Goal: Task Accomplishment & Management: Complete application form

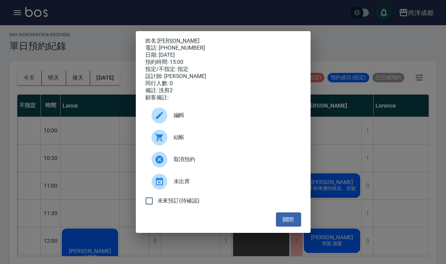
scroll to position [280, 0]
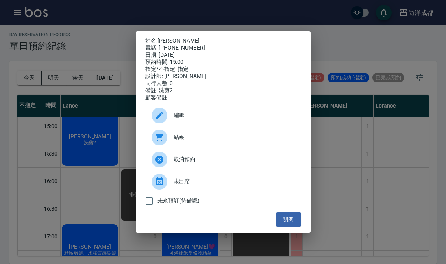
click at [297, 227] on button "關閉" at bounding box center [288, 219] width 25 height 15
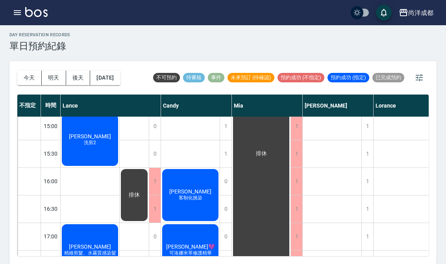
click at [15, 11] on icon "button" at bounding box center [17, 12] width 7 height 5
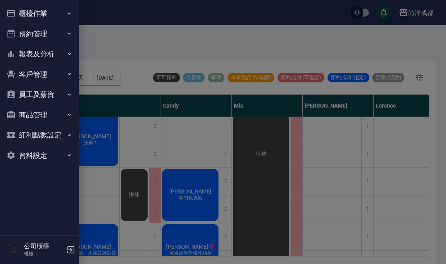
click at [58, 54] on button "報表及分析" at bounding box center [39, 54] width 72 height 20
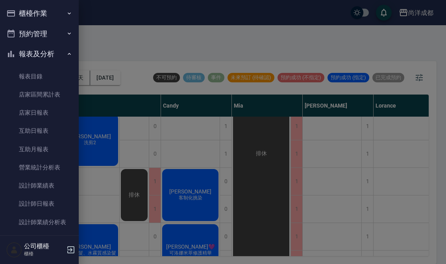
click at [35, 80] on link "報表目錄" at bounding box center [39, 76] width 72 height 18
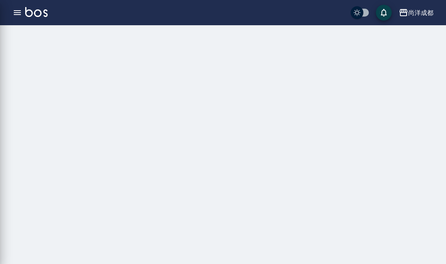
scroll to position [12, 0]
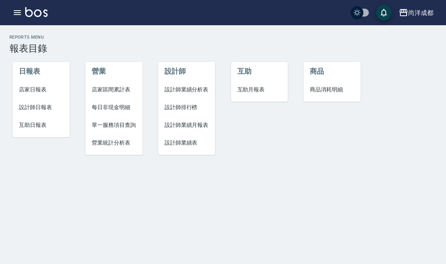
click at [39, 103] on span "設計師日報表" at bounding box center [41, 107] width 44 height 8
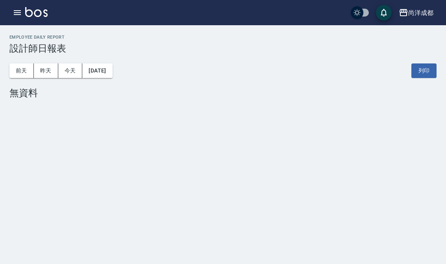
click at [112, 70] on button "[DATE]" at bounding box center [97, 70] width 30 height 15
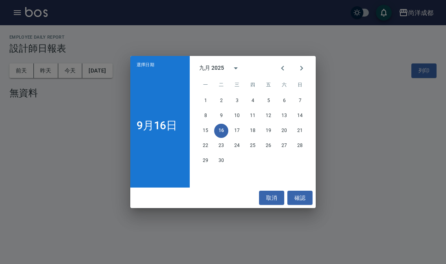
click at [282, 66] on icon "Previous month" at bounding box center [282, 67] width 9 height 9
click at [206, 116] on button "4" at bounding box center [205, 116] width 14 height 14
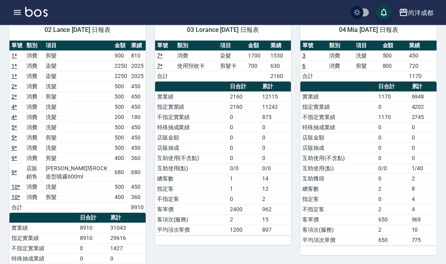
scroll to position [67, 0]
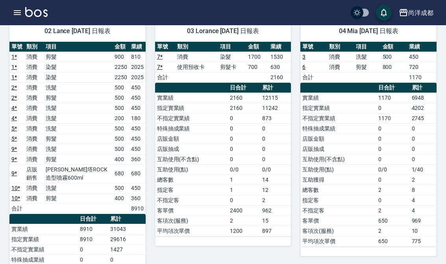
click at [16, 110] on link "4 *" at bounding box center [14, 108] width 6 height 6
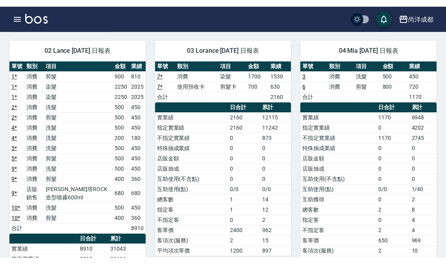
scroll to position [66, 0]
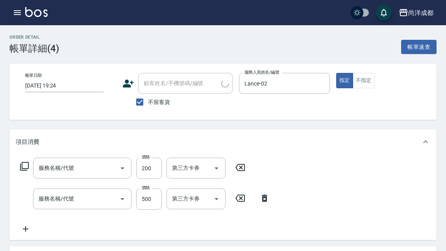
type input "洗髮(201)"
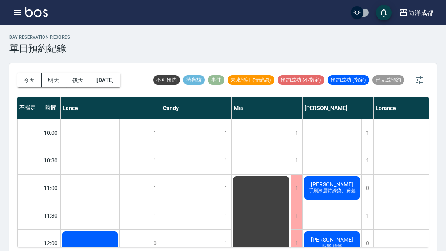
click at [31, 80] on button "今天" at bounding box center [29, 80] width 24 height 15
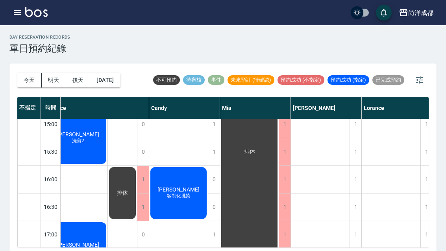
scroll to position [285, 12]
click at [176, 191] on span "[PERSON_NAME]" at bounding box center [178, 189] width 45 height 6
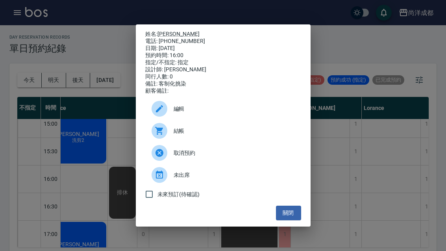
click at [286, 220] on button "關閉" at bounding box center [288, 212] width 25 height 15
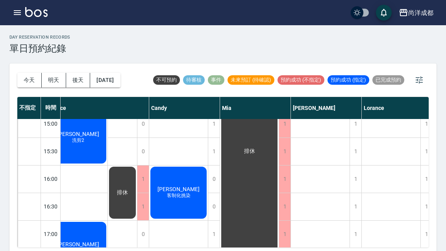
click at [290, 230] on div "1" at bounding box center [285, 233] width 12 height 27
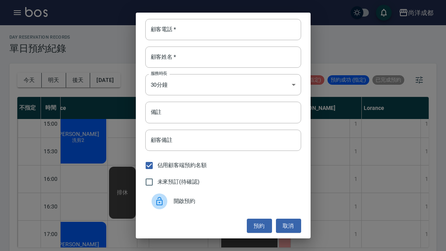
click at [294, 221] on button "取消" at bounding box center [288, 225] width 25 height 15
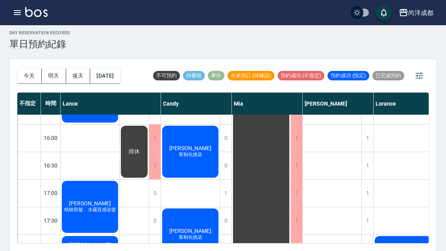
scroll to position [321, 0]
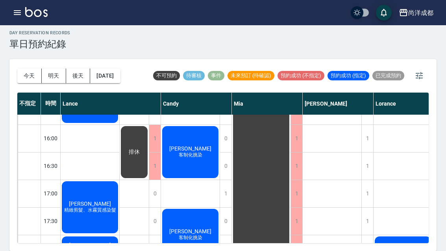
click at [29, 68] on button "今天" at bounding box center [29, 75] width 24 height 15
click at [59, 68] on button "明天" at bounding box center [54, 75] width 24 height 15
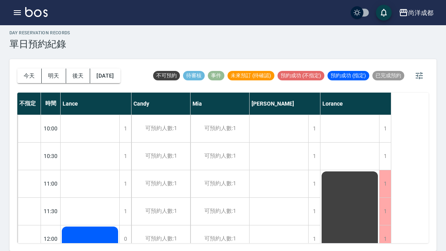
scroll to position [0, 0]
click at [80, 68] on button "後天" at bounding box center [78, 75] width 24 height 15
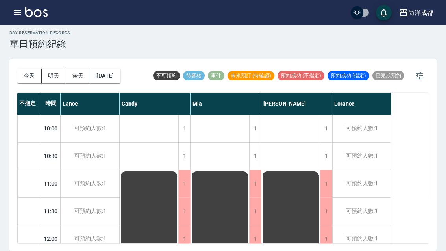
click at [27, 68] on button "今天" at bounding box center [29, 75] width 24 height 15
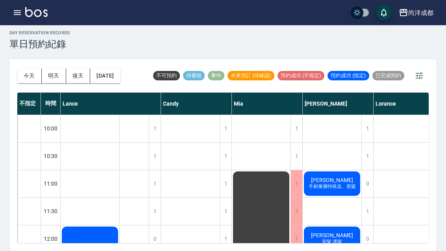
click at [26, 68] on button "今天" at bounding box center [29, 75] width 24 height 15
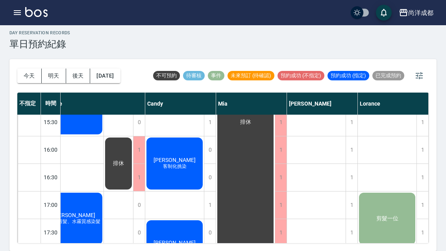
scroll to position [310, 16]
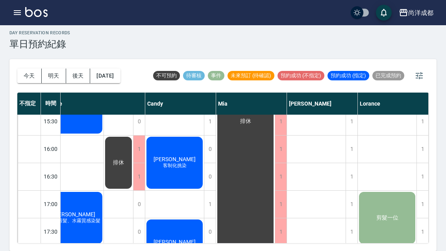
click at [35, 68] on button "今天" at bounding box center [29, 75] width 24 height 15
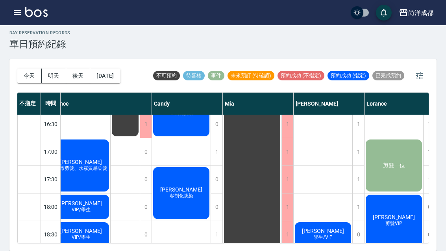
scroll to position [367, 8]
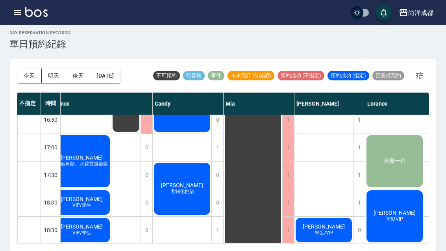
click at [358, 134] on div "1" at bounding box center [359, 147] width 12 height 27
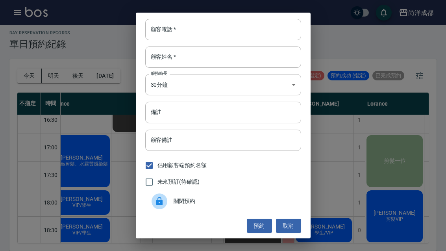
click at [158, 22] on input "顧客電話   *" at bounding box center [223, 29] width 156 height 21
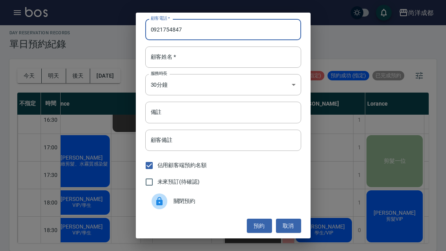
type input "0921754847"
click at [167, 54] on div "顧客姓名   * 顧客姓名   *" at bounding box center [223, 56] width 156 height 21
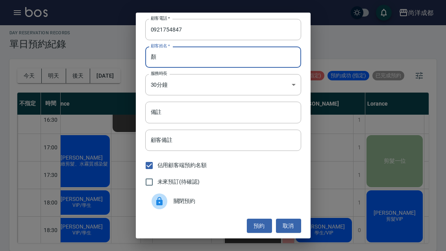
type input "顏"
click at [282, 77] on body "尚洋成都 登出 櫃檯作業 打帳單 帳單列表 營業儀表板 高階收支登錄 材料自購登錄 每日結帳 排班表 預約管理 預約管理 單日預約紀錄 單週預約紀錄 報表及分…" at bounding box center [223, 123] width 446 height 255
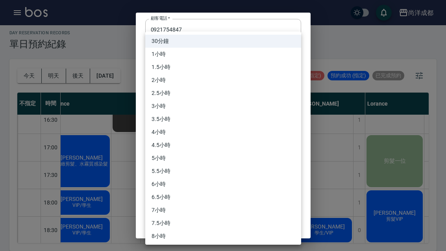
click at [287, 40] on li "30分鐘" at bounding box center [223, 41] width 156 height 13
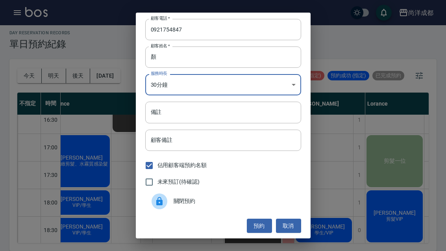
click at [262, 114] on input "備註" at bounding box center [223, 112] width 156 height 21
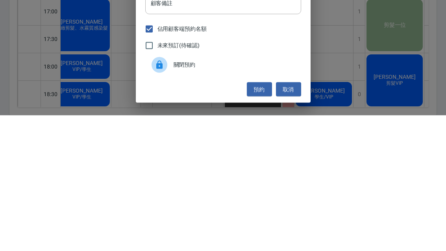
scroll to position [1, 0]
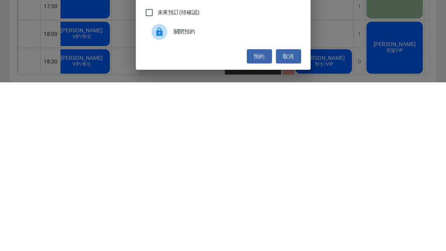
type input "燙"
click at [262, 218] on button "預約" at bounding box center [259, 225] width 25 height 15
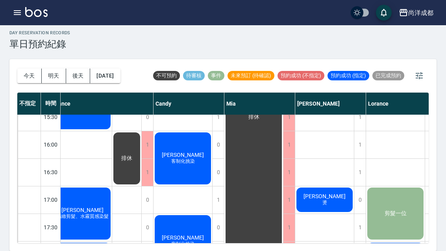
scroll to position [314, 7]
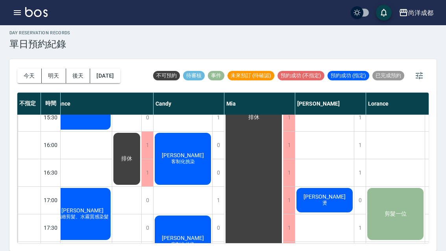
click at [16, 35] on div "day Reservation records 單日預約紀錄 [DATE] [DATE] [DATE] [DATE] 不可預約 待審核 事件 未來預訂 (待確…" at bounding box center [223, 136] width 446 height 230
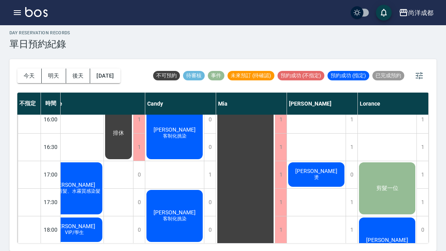
scroll to position [339, 16]
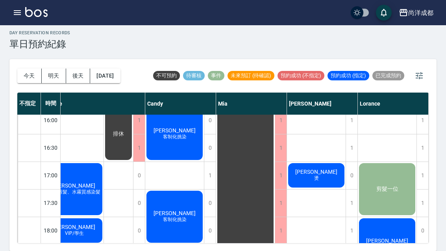
click at [325, 168] on span "[PERSON_NAME]" at bounding box center [316, 171] width 45 height 6
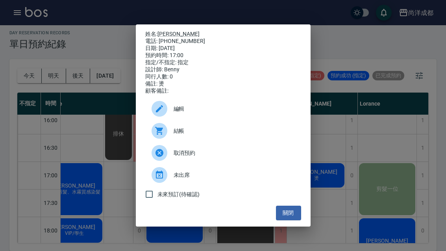
click at [329, 157] on div "姓名: [PERSON_NAME] 電話: [PHONE_NUMBER] 日期: [DATE] 預約時間: 17:00 指定/不指定: 指定 設計師: [PE…" at bounding box center [223, 125] width 446 height 251
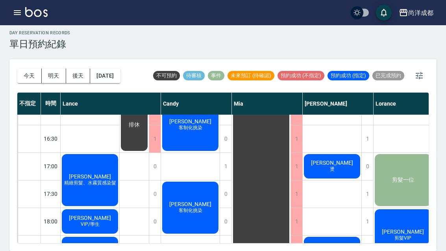
scroll to position [348, 0]
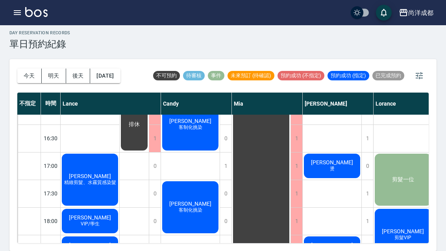
click at [98, 179] on span "精緻剪髮、水霧質感染髮" at bounding box center [90, 182] width 55 height 7
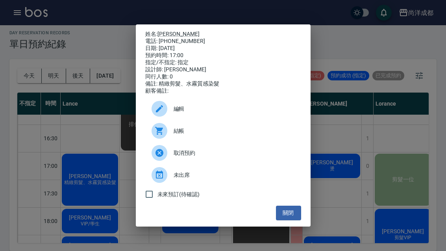
click at [282, 214] on button "關閉" at bounding box center [288, 212] width 25 height 15
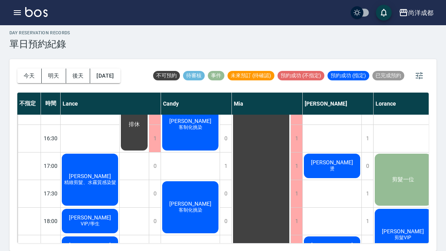
scroll to position [274, 0]
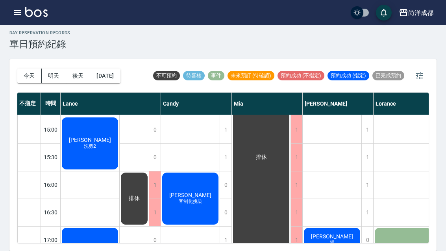
click at [24, 68] on button "今天" at bounding box center [29, 75] width 24 height 15
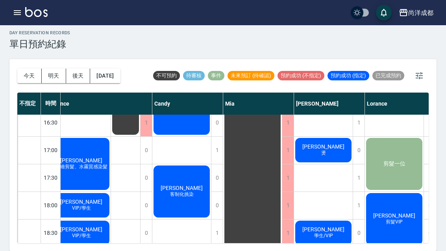
scroll to position [365, 3]
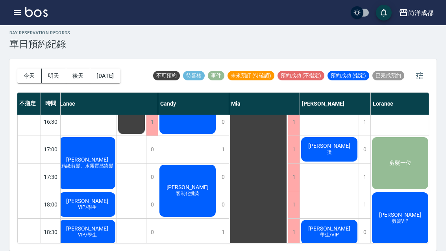
click at [31, 68] on button "今天" at bounding box center [29, 75] width 24 height 15
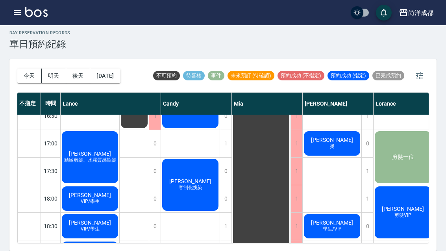
scroll to position [371, 0]
click at [198, 184] on span "客制化挑染" at bounding box center [190, 187] width 27 height 7
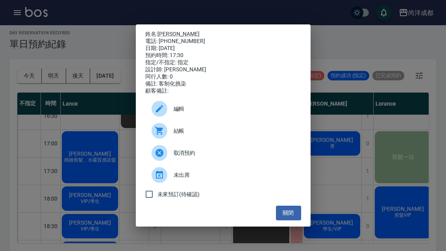
click at [278, 220] on button "關閉" at bounding box center [288, 212] width 25 height 15
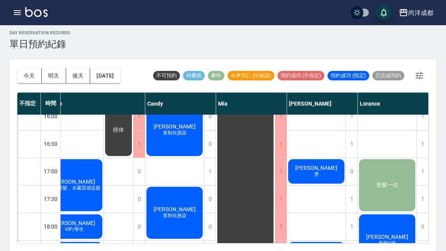
scroll to position [342, 16]
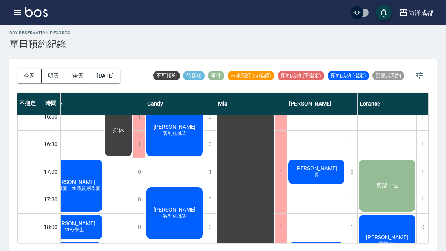
click at [396, 234] on span "[PERSON_NAME]" at bounding box center [386, 237] width 45 height 6
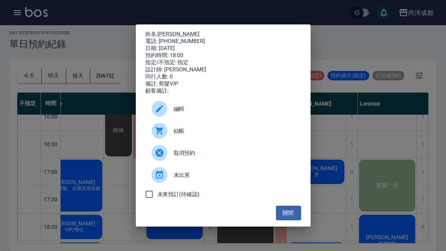
click at [289, 217] on button "關閉" at bounding box center [288, 212] width 25 height 15
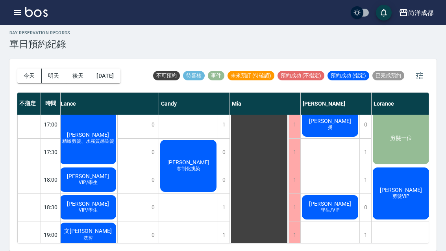
scroll to position [386, 1]
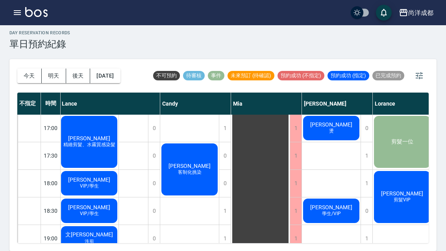
click at [350, 197] on div "[PERSON_NAME] 學生/VIP" at bounding box center [331, 210] width 59 height 27
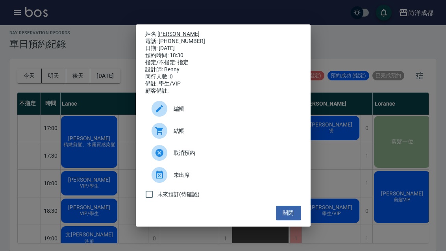
click at [293, 220] on button "關閉" at bounding box center [288, 212] width 25 height 15
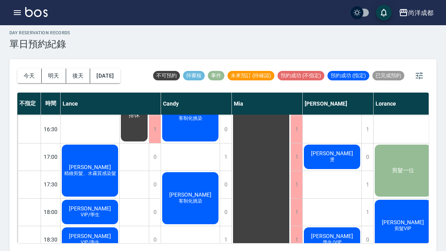
scroll to position [357, 0]
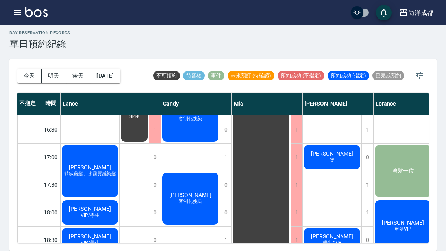
click at [92, 239] on span "VIP/學生" at bounding box center [90, 242] width 22 height 7
